Goal: Use online tool/utility: Utilize a website feature to perform a specific function

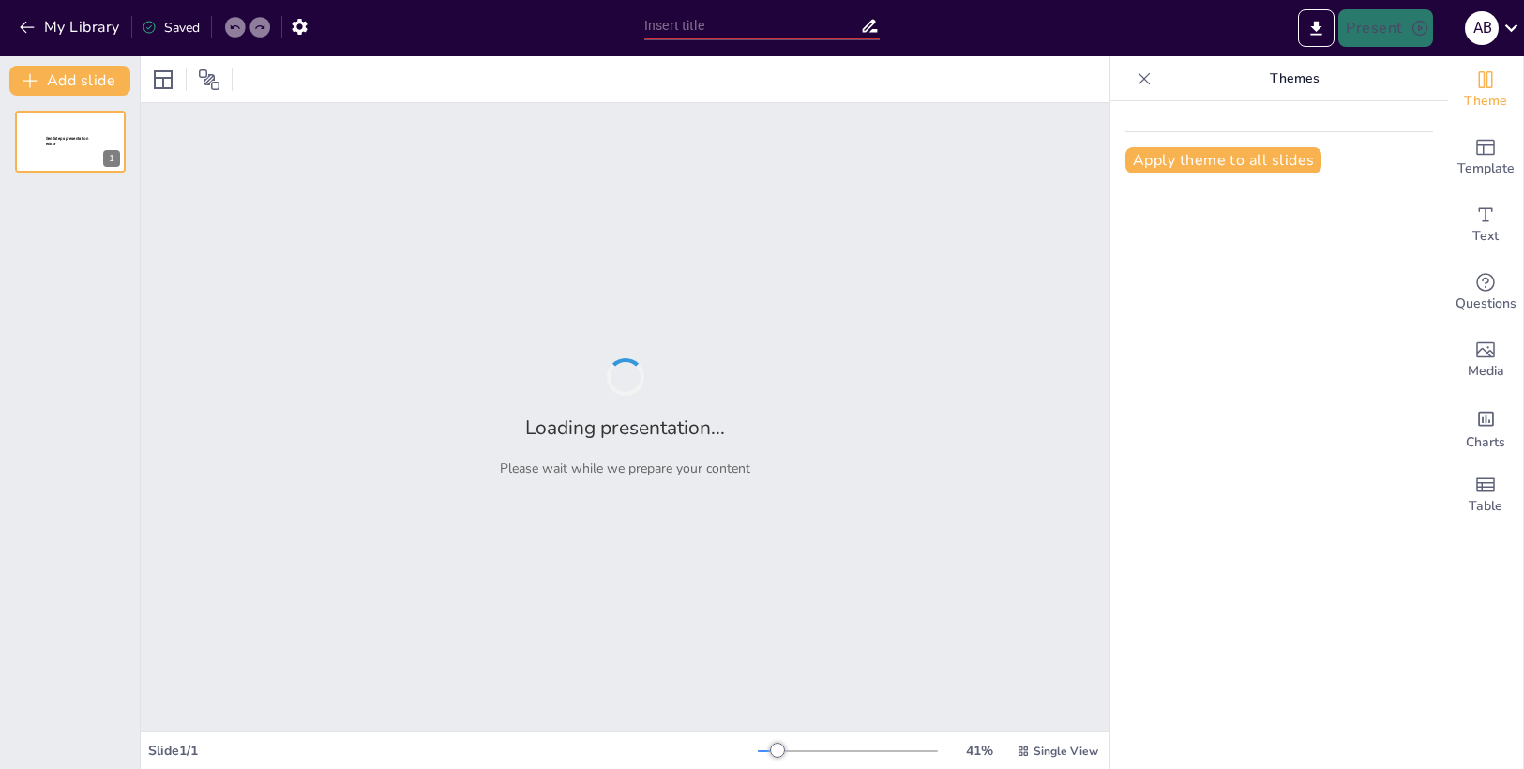
type input "Imported ABG- Ética y justicia .pptx"
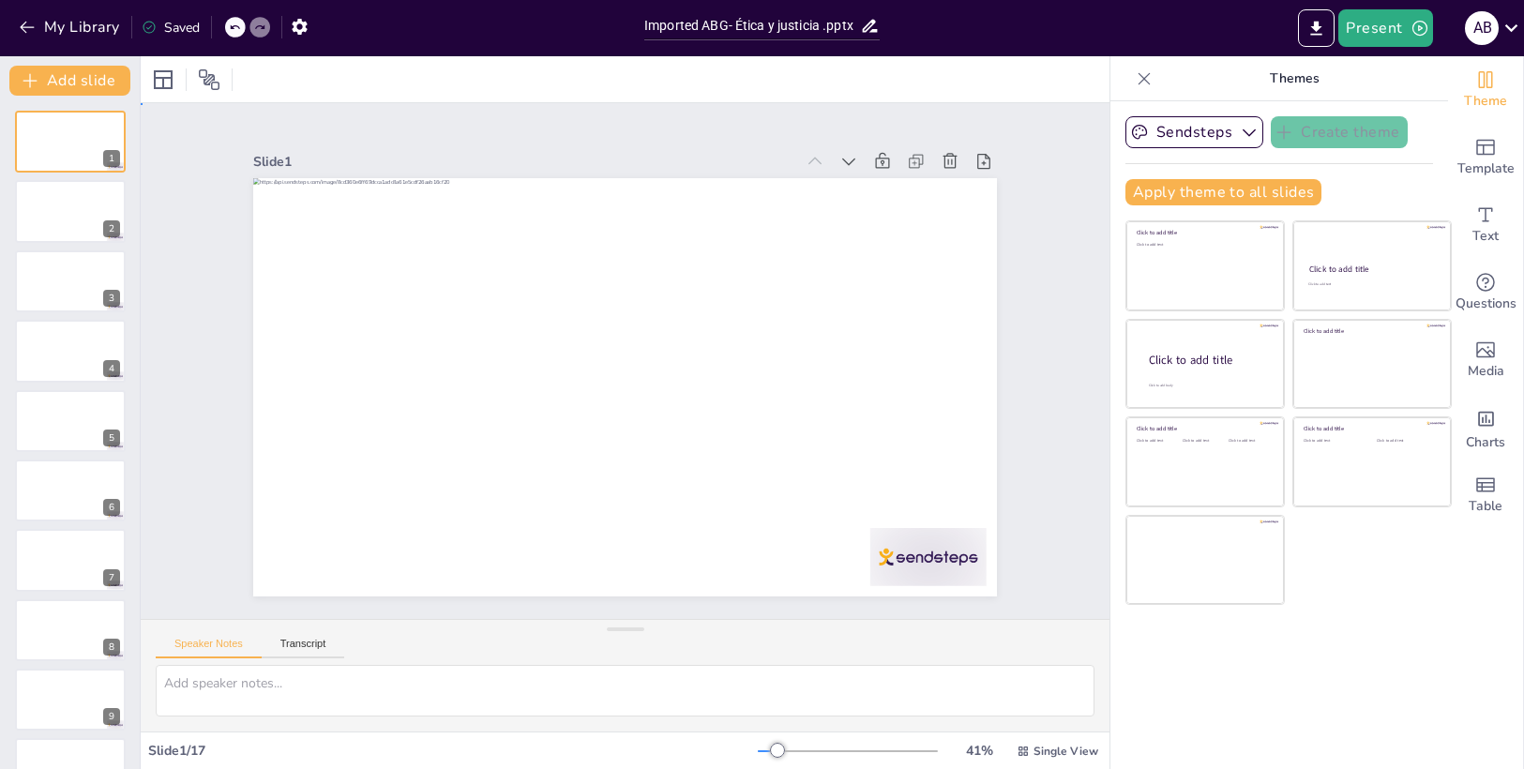
click at [549, 111] on div "Slide 1 Slide 2 Slide 3 Slide 4 Slide 5 Slide 6 Slide 7 Slide 8 Slide 9 Slide 1…" at bounding box center [625, 361] width 1055 height 706
click at [1366, 37] on button "Present" at bounding box center [1385, 28] width 94 height 38
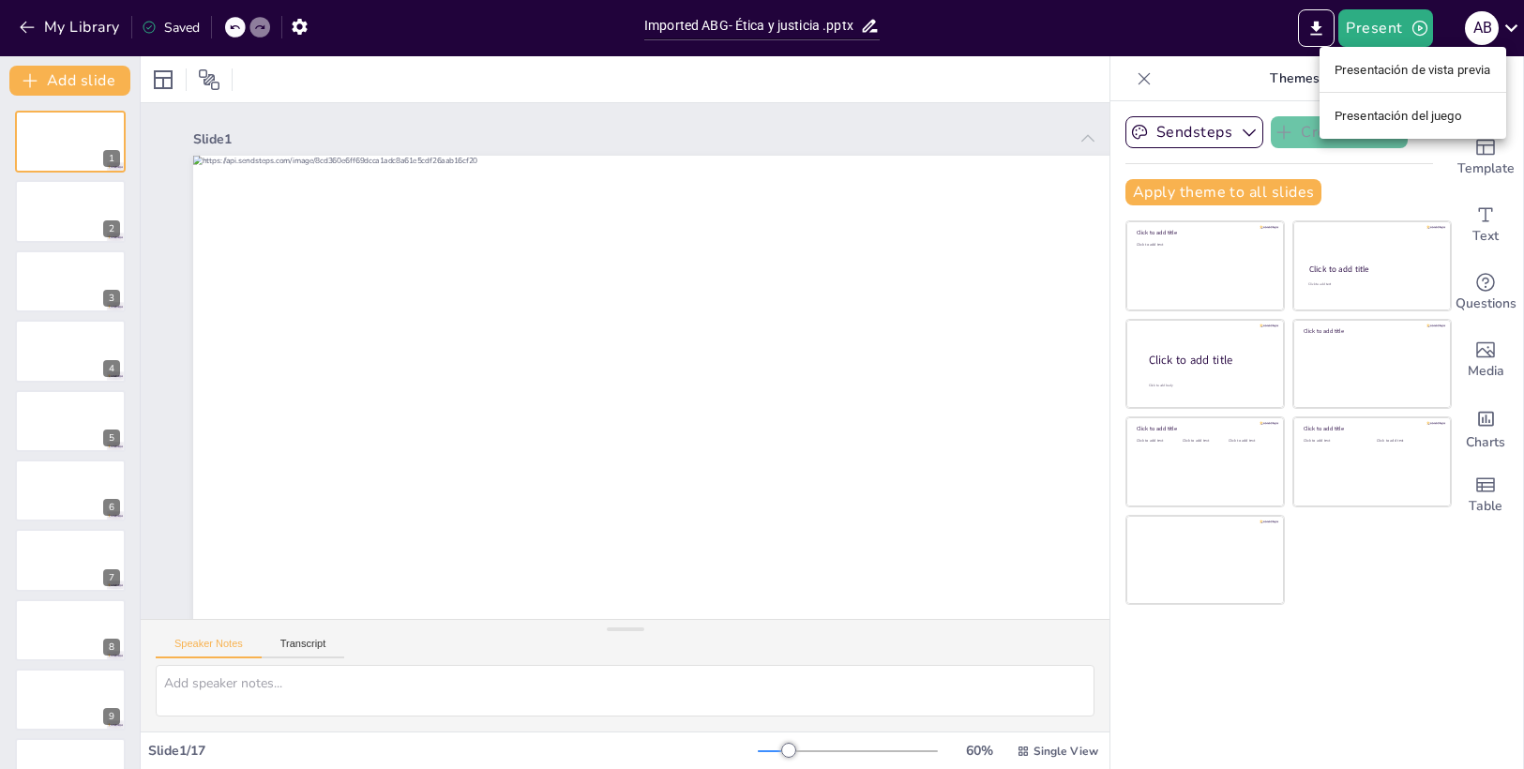
click at [1046, 753] on div at bounding box center [762, 384] width 1524 height 769
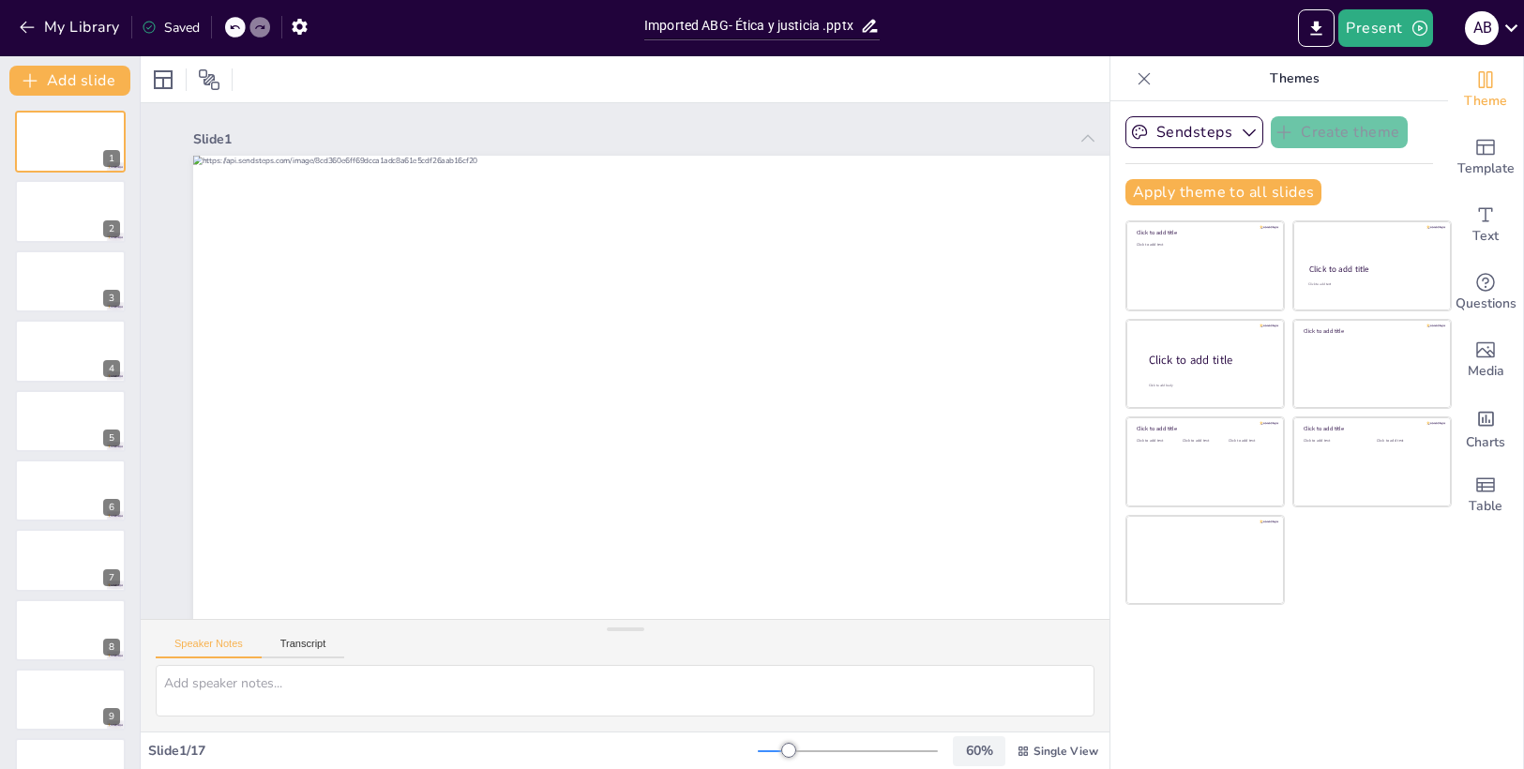
click at [982, 747] on div "60 %" at bounding box center [978, 751] width 45 height 18
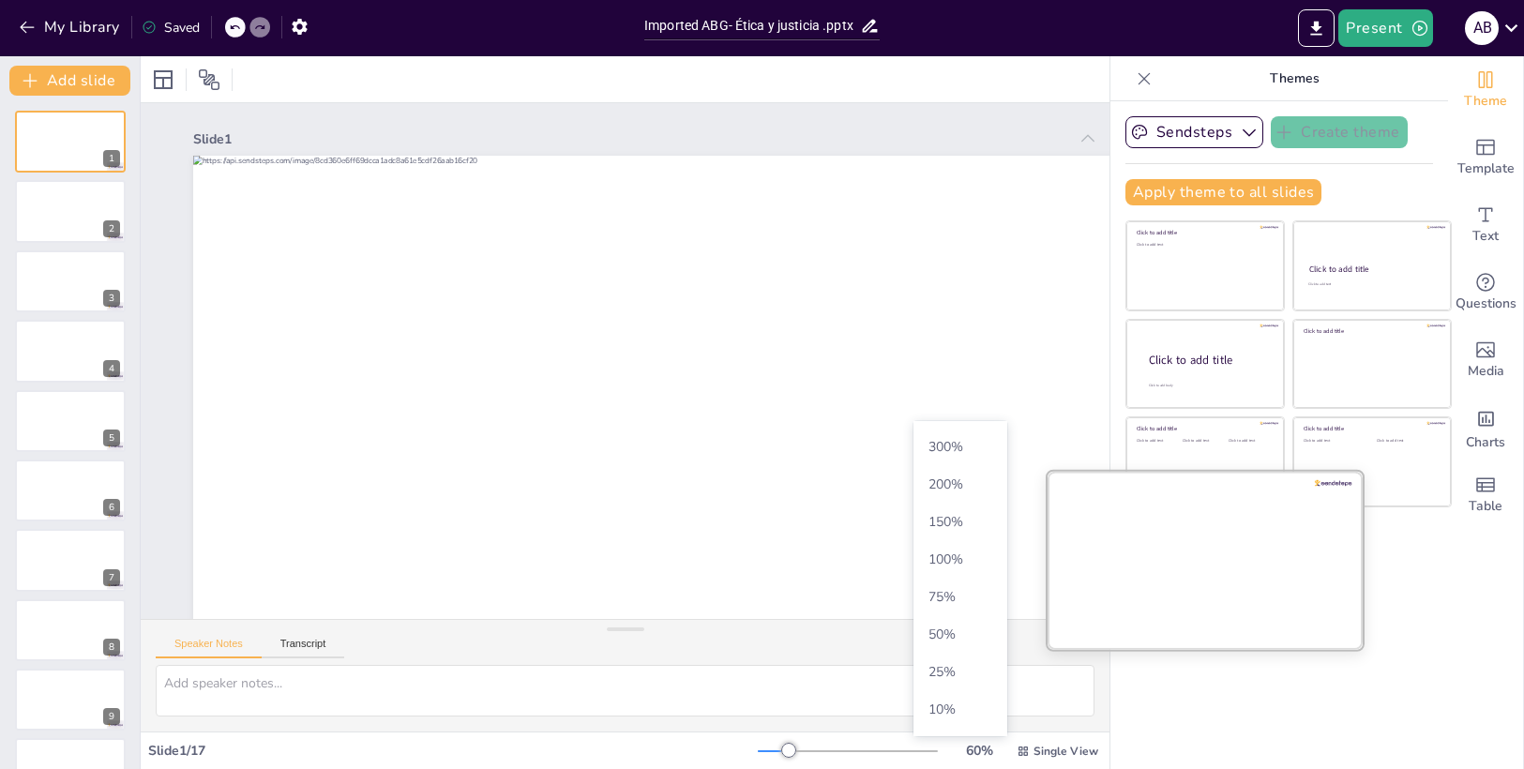
click at [1270, 630] on div at bounding box center [1204, 559] width 315 height 177
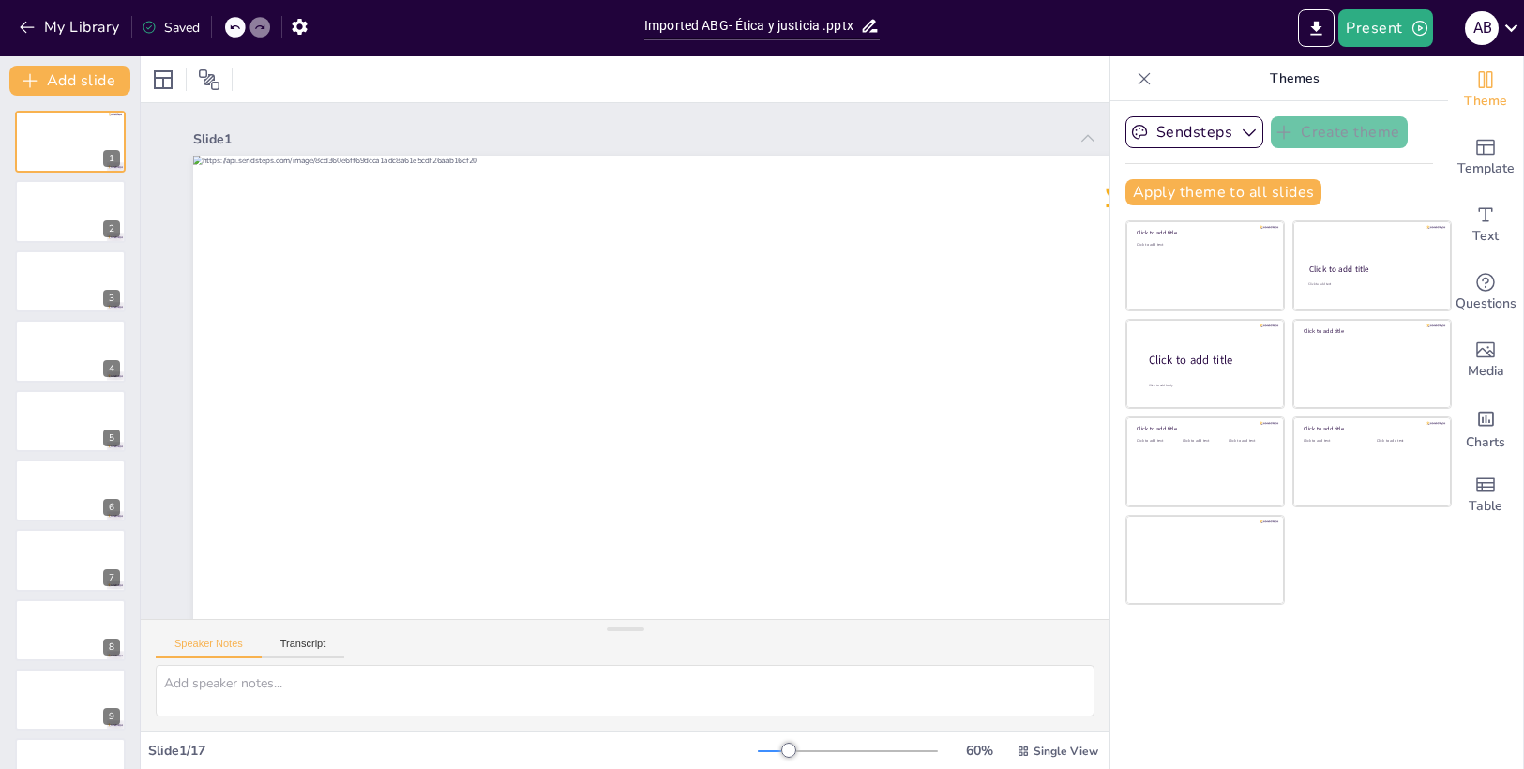
click at [1365, 661] on div "Sendsteps Create theme Apply theme to all slides Click to add title Click to ad…" at bounding box center [1279, 435] width 338 height 668
click at [1392, 39] on button "Present" at bounding box center [1385, 28] width 94 height 38
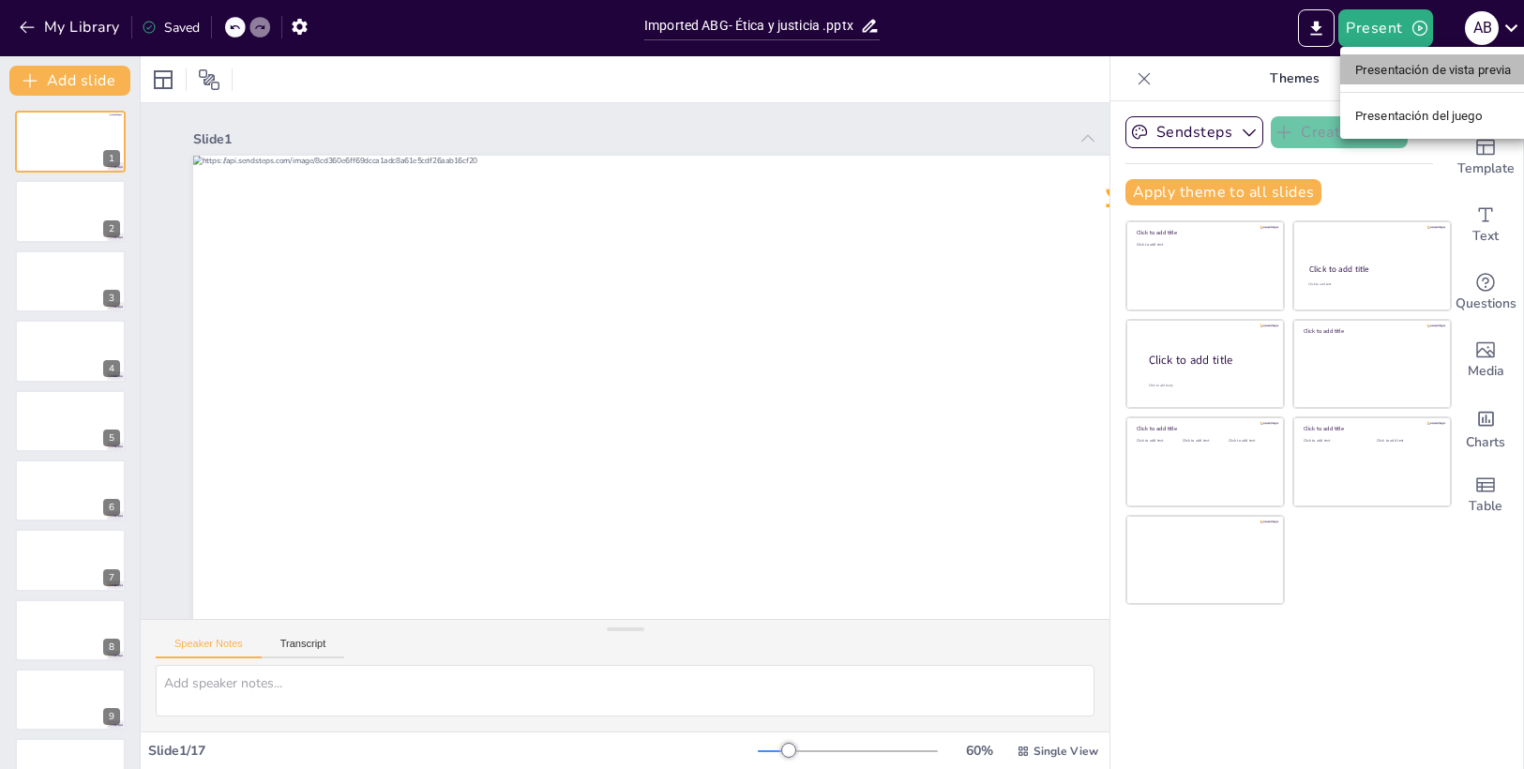
click at [1391, 67] on font "Presentación de vista previa" at bounding box center [1433, 70] width 157 height 14
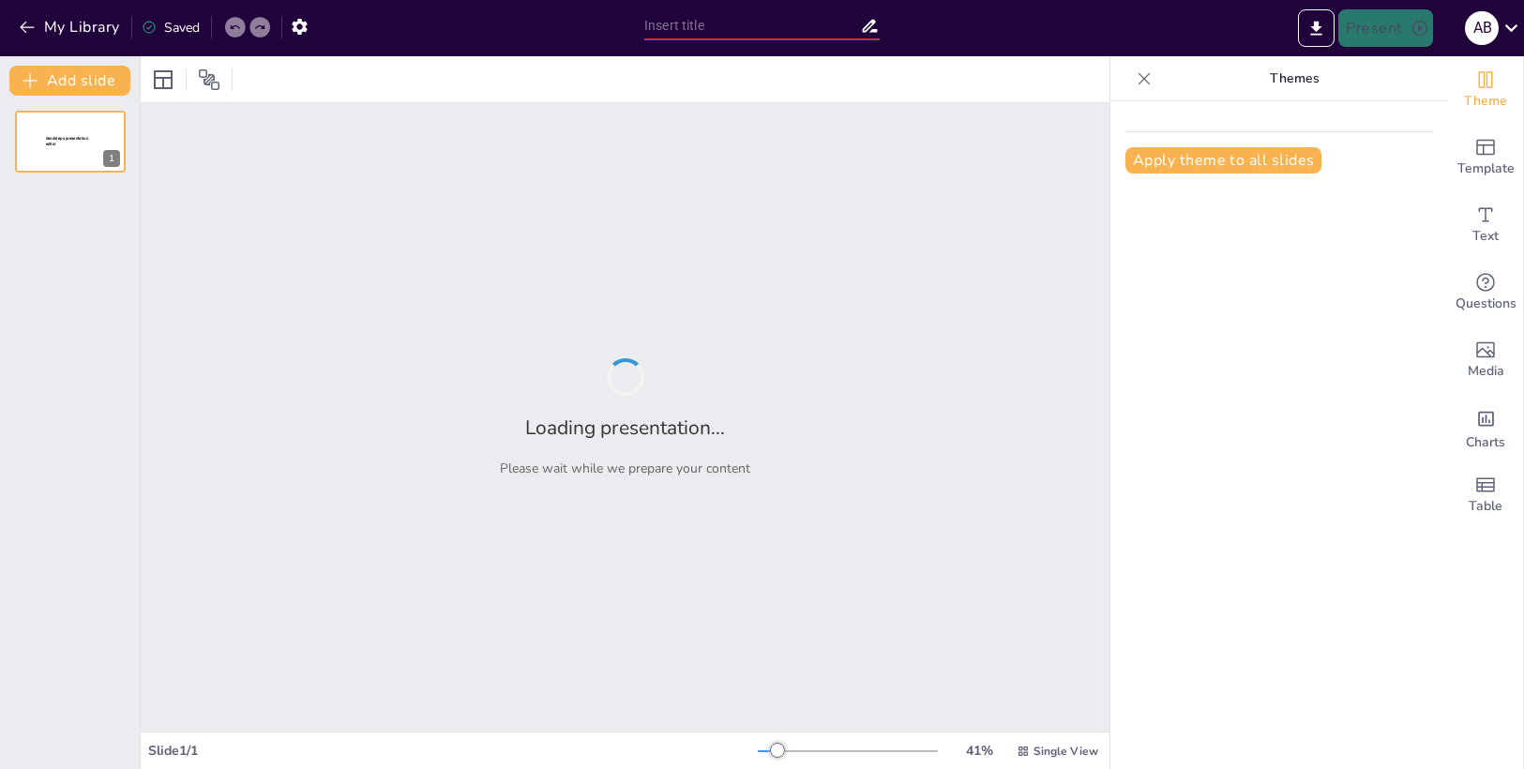
type input "Imported ABG- Ética y justicia .pptx"
